Goal: Information Seeking & Learning: Learn about a topic

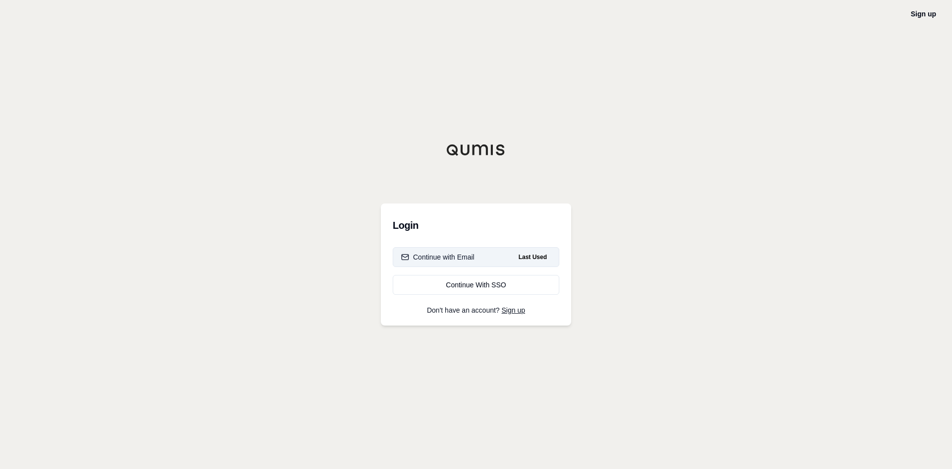
click at [455, 256] on div "Continue with Email" at bounding box center [437, 257] width 73 height 10
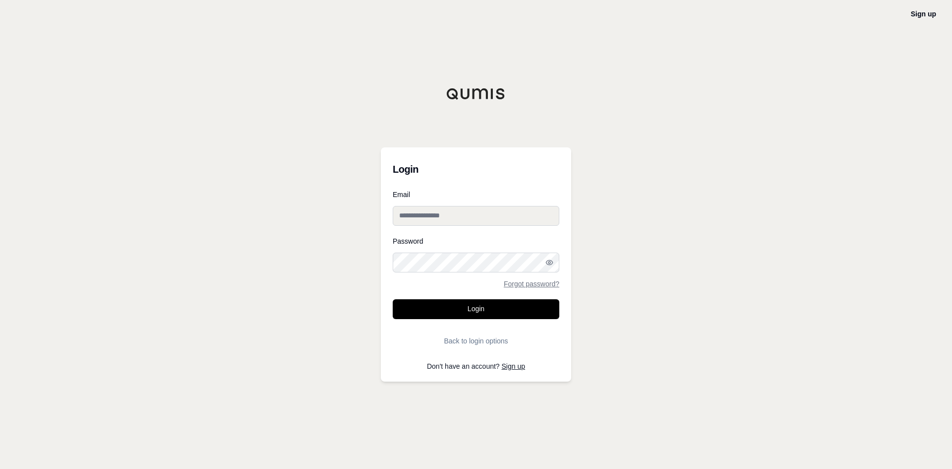
type input "**********"
click at [436, 304] on button "Login" at bounding box center [476, 309] width 167 height 20
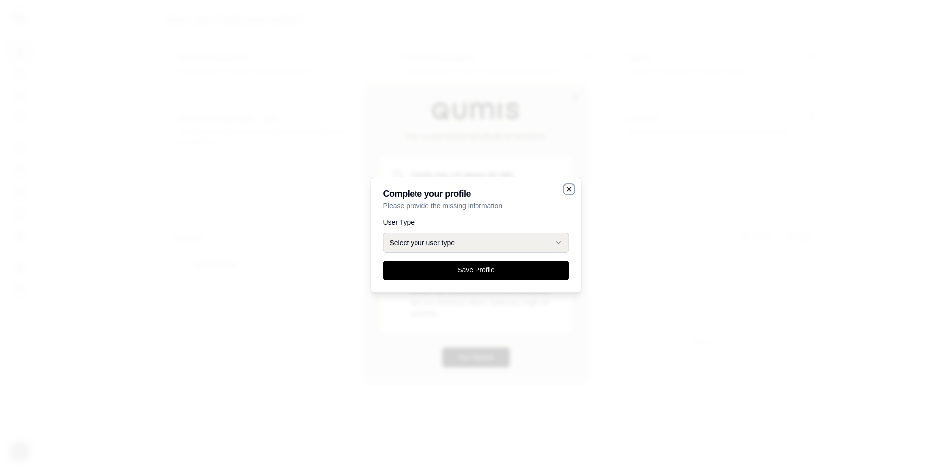
click at [566, 187] on icon "button" at bounding box center [570, 189] width 8 height 8
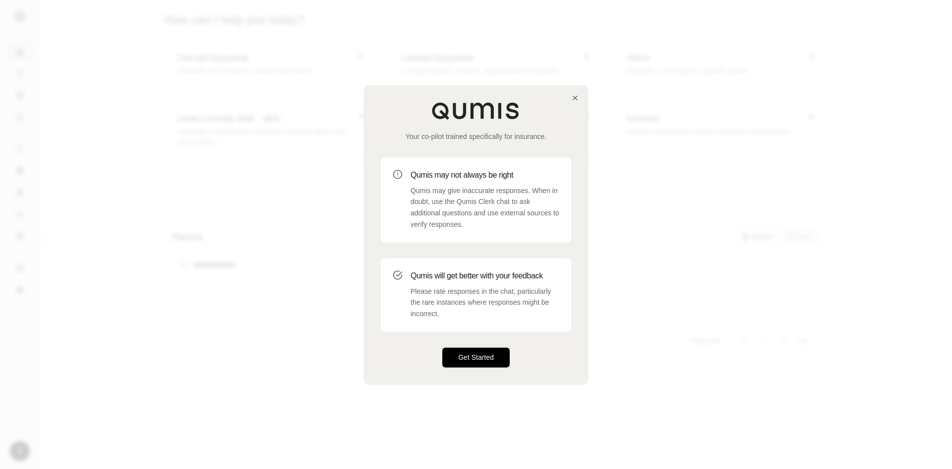
click at [487, 363] on button "Get Started" at bounding box center [475, 357] width 67 height 20
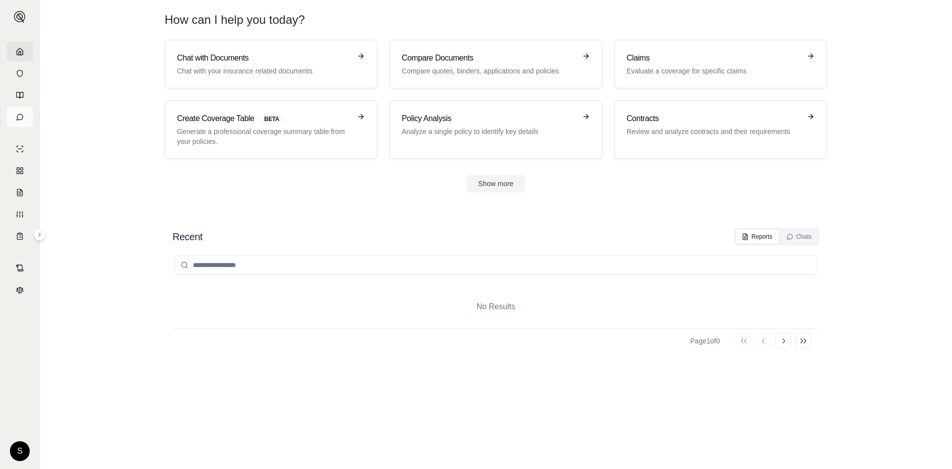
click at [21, 117] on icon at bounding box center [20, 117] width 8 height 8
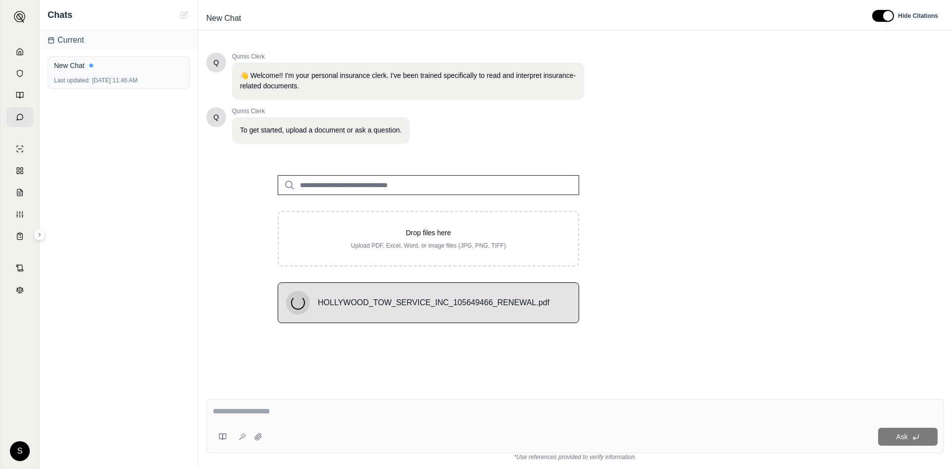
click at [356, 184] on input "search" at bounding box center [429, 185] width 302 height 20
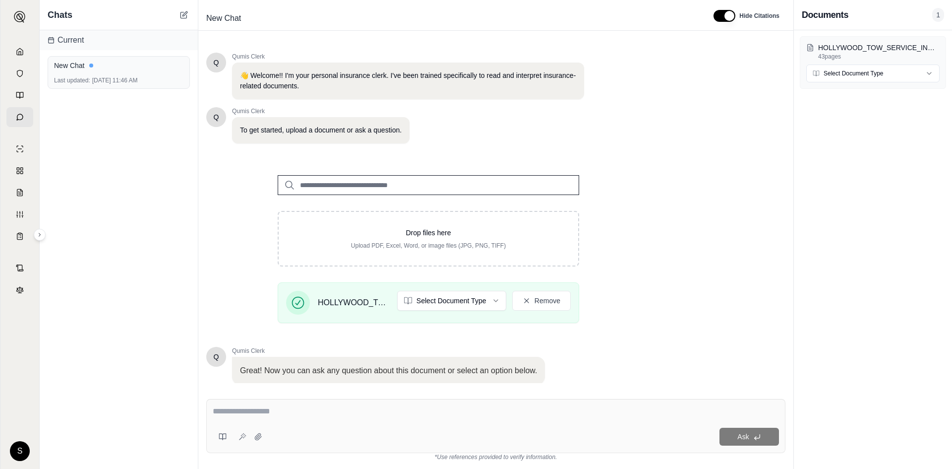
scroll to position [67, 0]
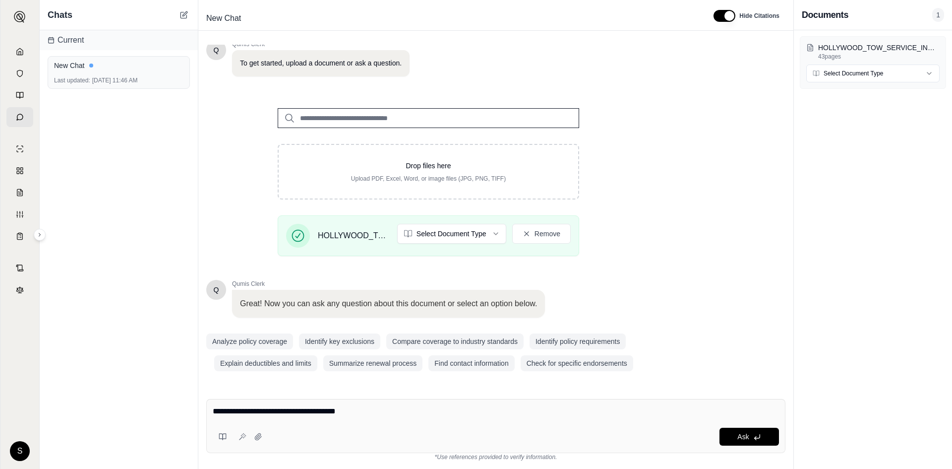
type textarea "**********"
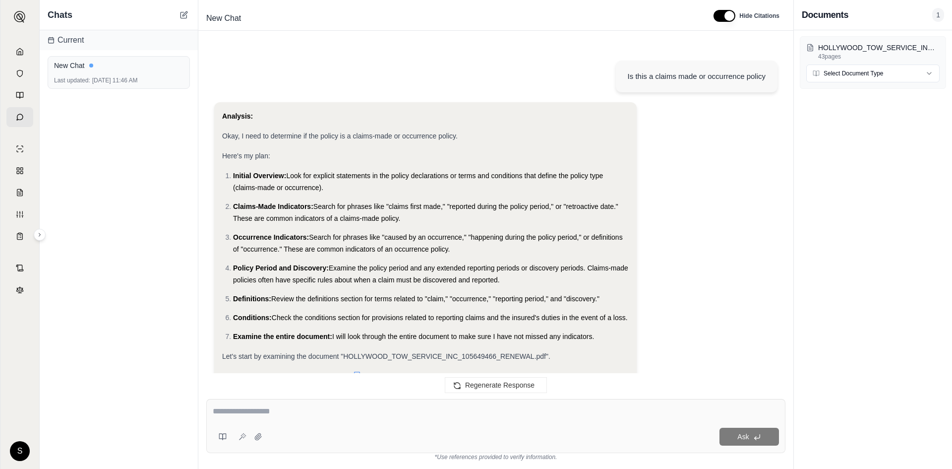
scroll to position [426, 0]
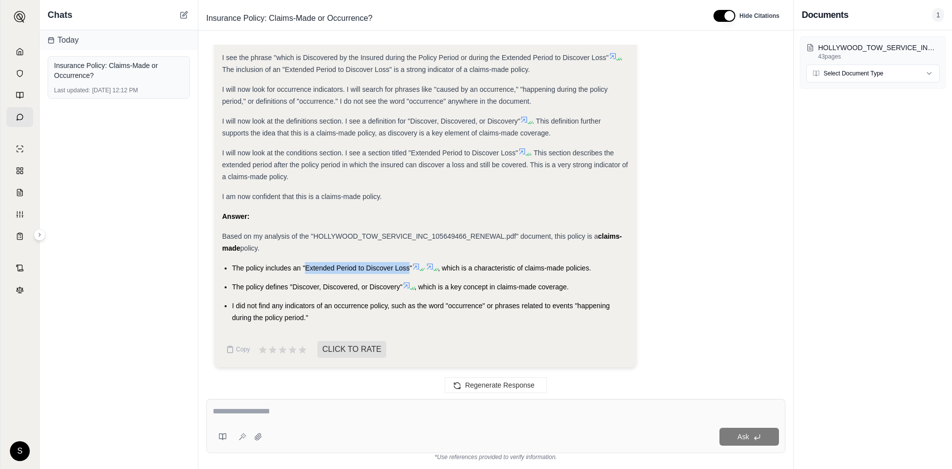
drag, startPoint x: 305, startPoint y: 267, endPoint x: 408, endPoint y: 268, distance: 103.7
click at [408, 268] on span "The policy includes an "Extended Period to Discover Loss"" at bounding box center [322, 268] width 180 height 8
drag, startPoint x: 293, startPoint y: 288, endPoint x: 401, endPoint y: 286, distance: 108.2
click at [401, 286] on span "The policy defines "Discover, Discovered, or Discovery"" at bounding box center [317, 287] width 171 height 8
drag, startPoint x: 502, startPoint y: 286, endPoint x: 565, endPoint y: 286, distance: 63.0
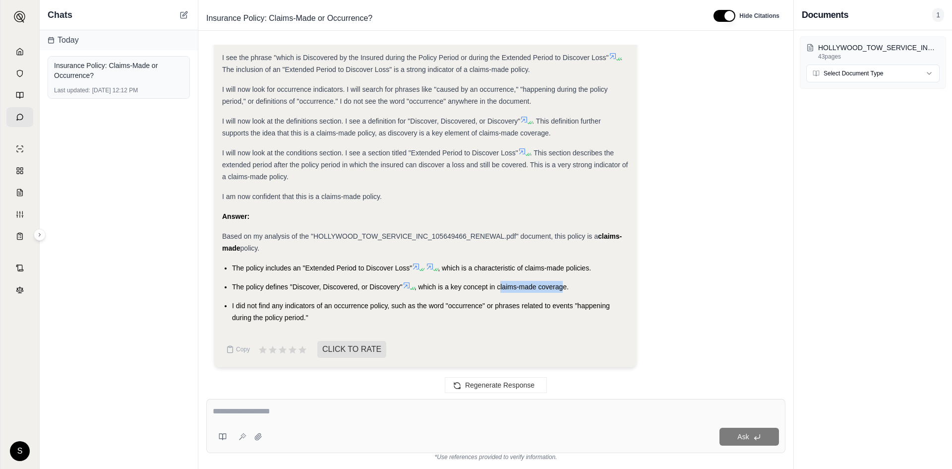
click at [565, 286] on span ", which is a key concept in claims-made coverage." at bounding box center [492, 287] width 154 height 8
click at [537, 296] on ul "The policy includes an "Extended Period to Discover Loss" , which is a characte…" at bounding box center [425, 293] width 407 height 62
drag, startPoint x: 239, startPoint y: 305, endPoint x: 390, endPoint y: 307, distance: 151.8
click at [390, 307] on span "I did not find any indicators of an occurrence policy, such as the word "occurr…" at bounding box center [421, 312] width 378 height 20
click at [470, 303] on span "I did not find any indicators of an occurrence policy, such as the word "occurr…" at bounding box center [421, 312] width 378 height 20
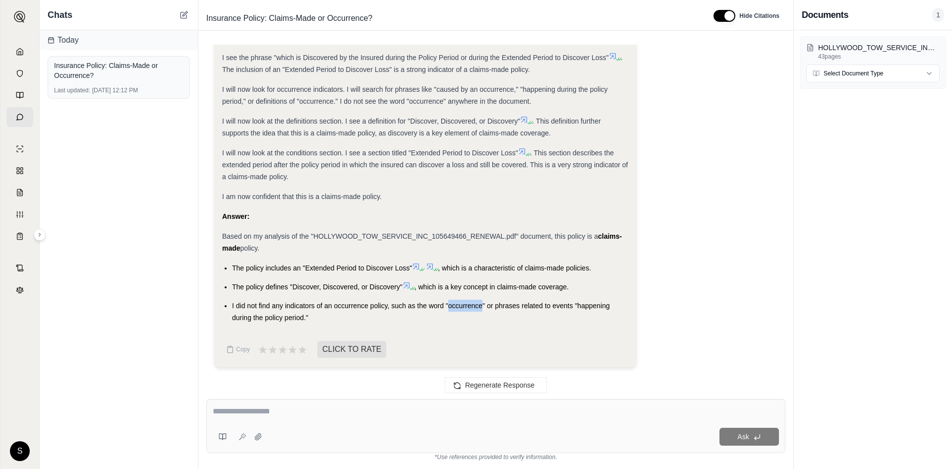
click at [470, 303] on span "I did not find any indicators of an occurrence policy, such as the word "occurr…" at bounding box center [421, 312] width 378 height 20
click at [466, 314] on li "I did not find any indicators of an occurrence policy, such as the word "occurr…" at bounding box center [430, 312] width 397 height 24
